Goal: Information Seeking & Learning: Learn about a topic

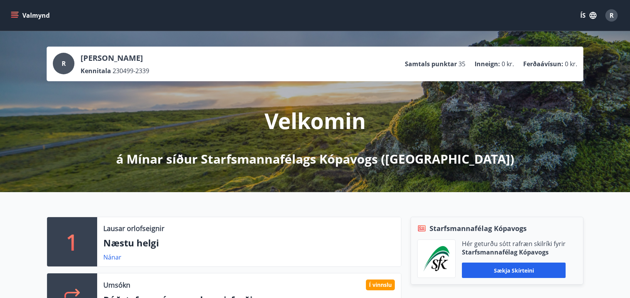
click at [29, 13] on button "Valmynd" at bounding box center [31, 15] width 44 height 14
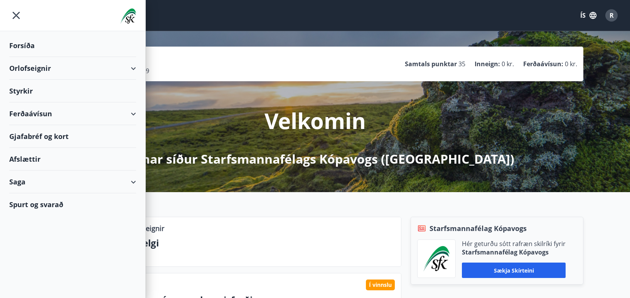
click at [21, 91] on div "Styrkir" at bounding box center [72, 91] width 127 height 23
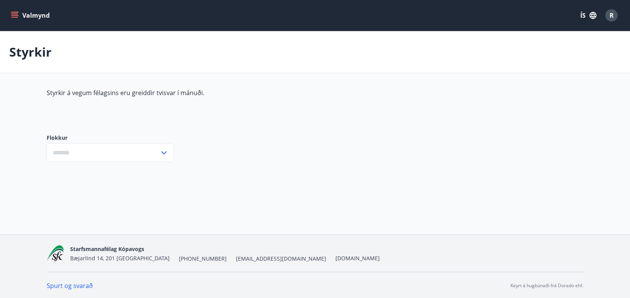
type input "***"
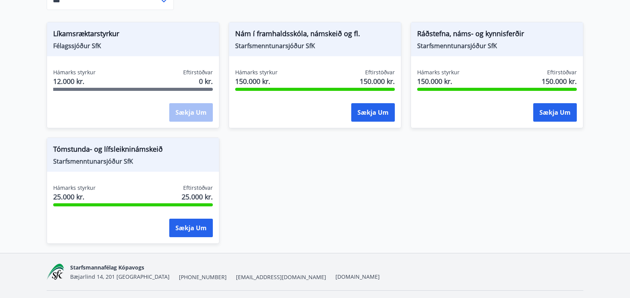
scroll to position [154, 0]
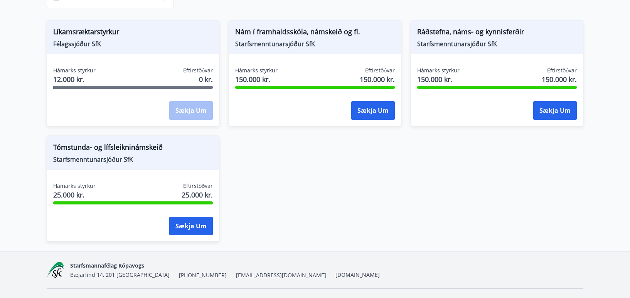
click at [329, 207] on div "Líkamsræktarstyrkur Félagssjóður SfK Hámarks styrkur 12.000 kr. Eftirstöðvar 0 …" at bounding box center [310, 126] width 546 height 231
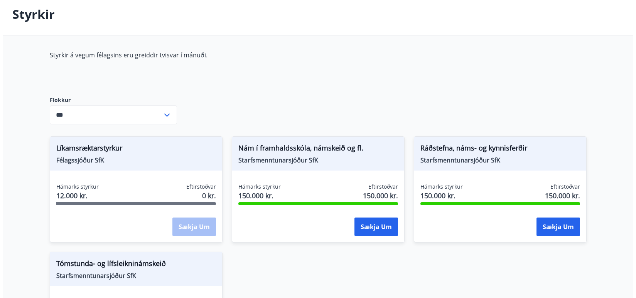
scroll to position [0, 0]
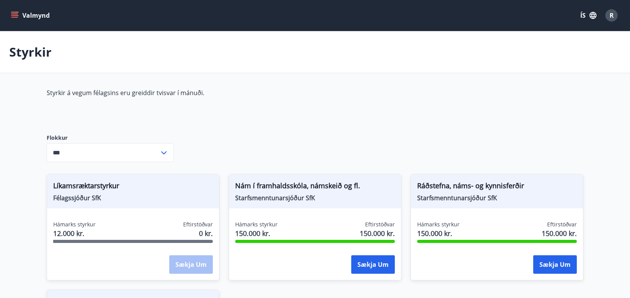
click at [612, 14] on span "R" at bounding box center [612, 15] width 4 height 8
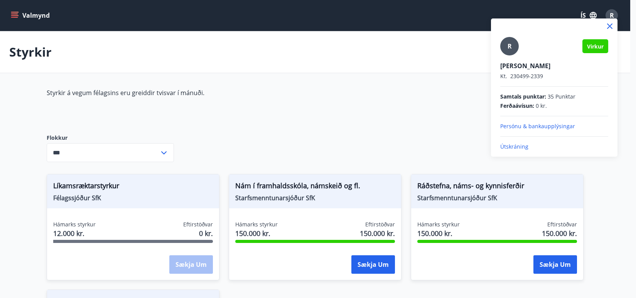
click at [340, 125] on div at bounding box center [318, 149] width 636 height 298
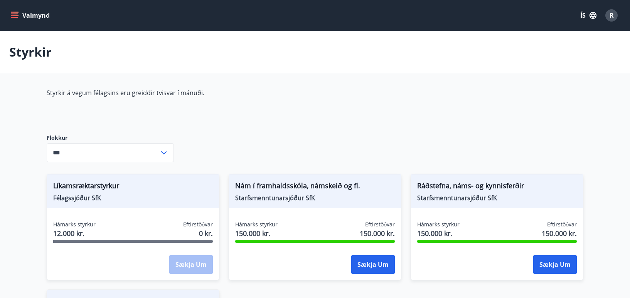
click at [29, 10] on button "Valmynd" at bounding box center [31, 15] width 44 height 14
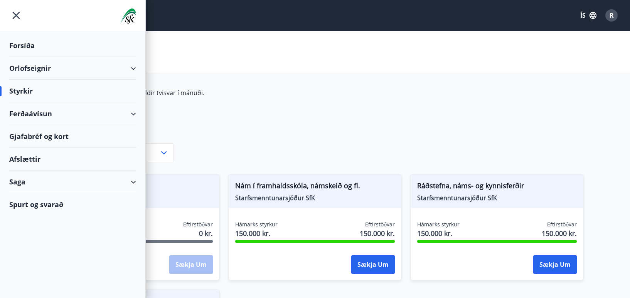
click at [611, 13] on span "R" at bounding box center [612, 15] width 4 height 8
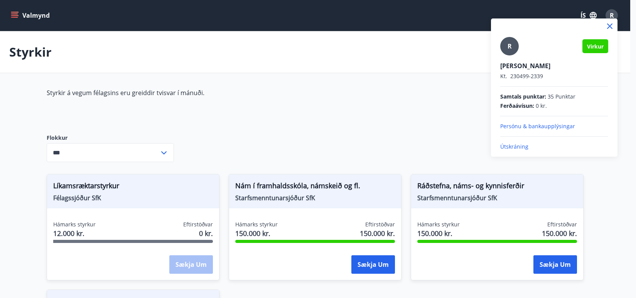
click at [522, 147] on p "Útskráning" at bounding box center [554, 147] width 108 height 8
